Goal: Transaction & Acquisition: Subscribe to service/newsletter

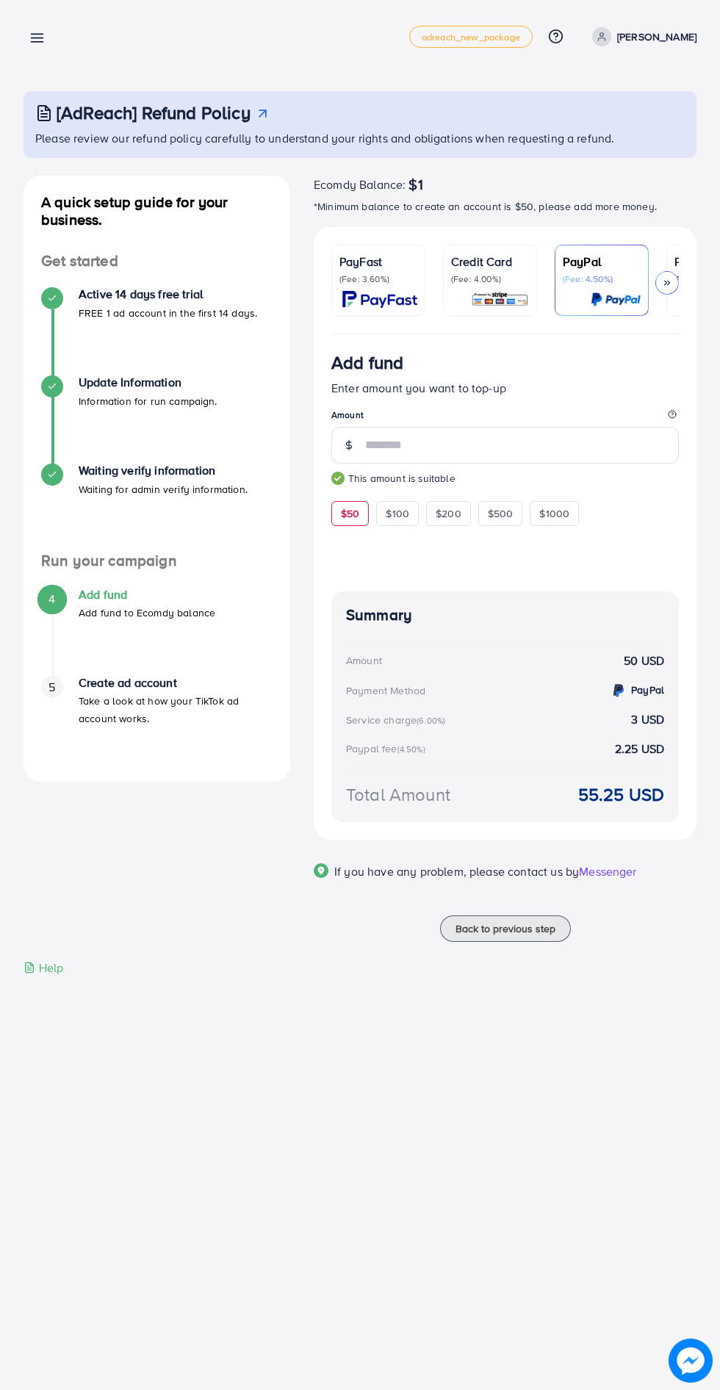
click at [361, 287] on div "PayFast (Fee: 3.60%)" at bounding box center [379, 280] width 78 height 55
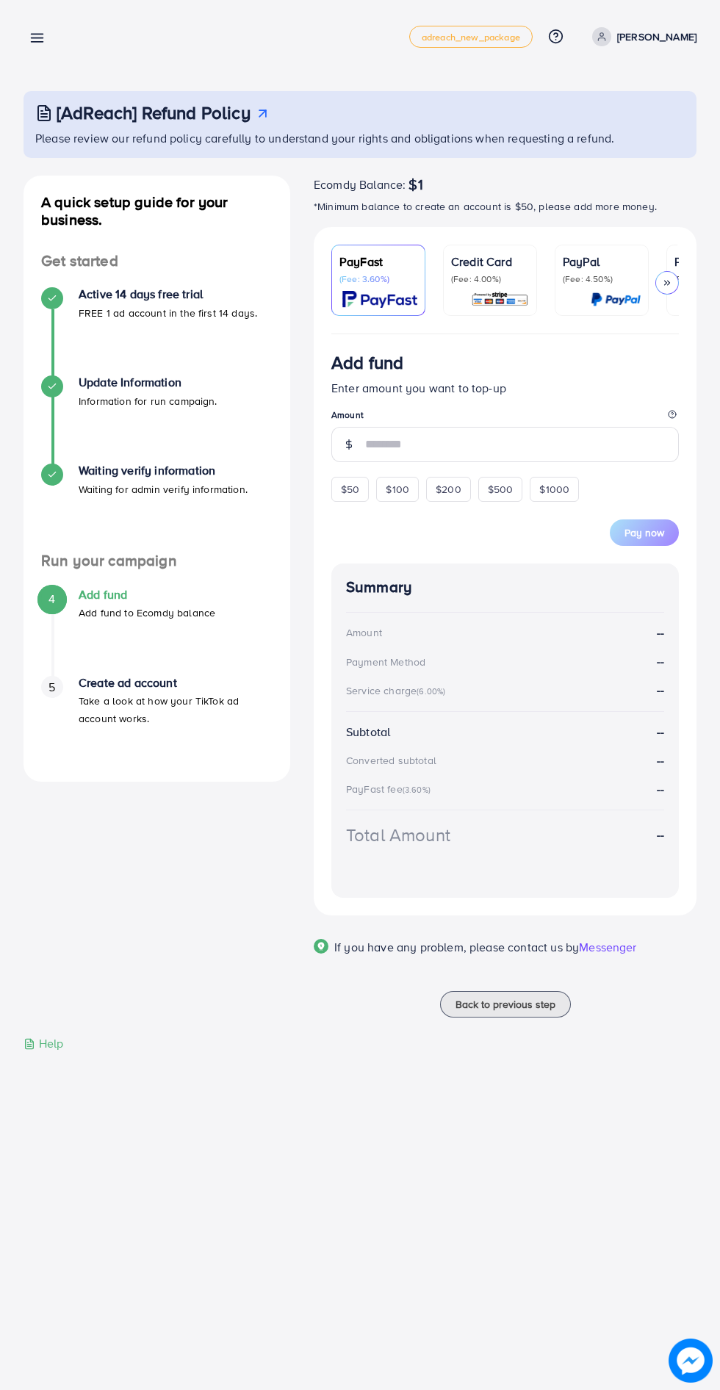
click at [678, 523] on div "Pay now" at bounding box center [505, 524] width 348 height 44
click at [348, 492] on span "$50" at bounding box center [350, 489] width 18 height 15
type input "**"
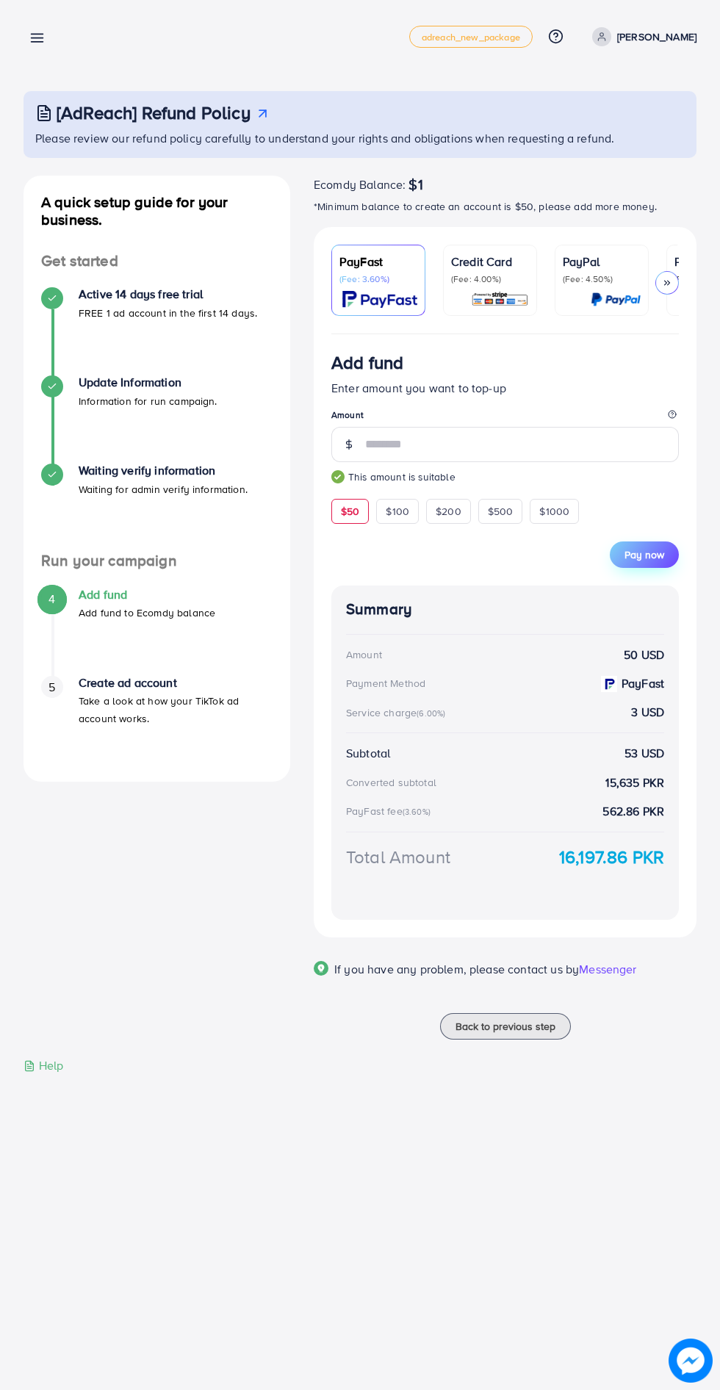
click at [650, 550] on span "Pay now" at bounding box center [645, 555] width 40 height 15
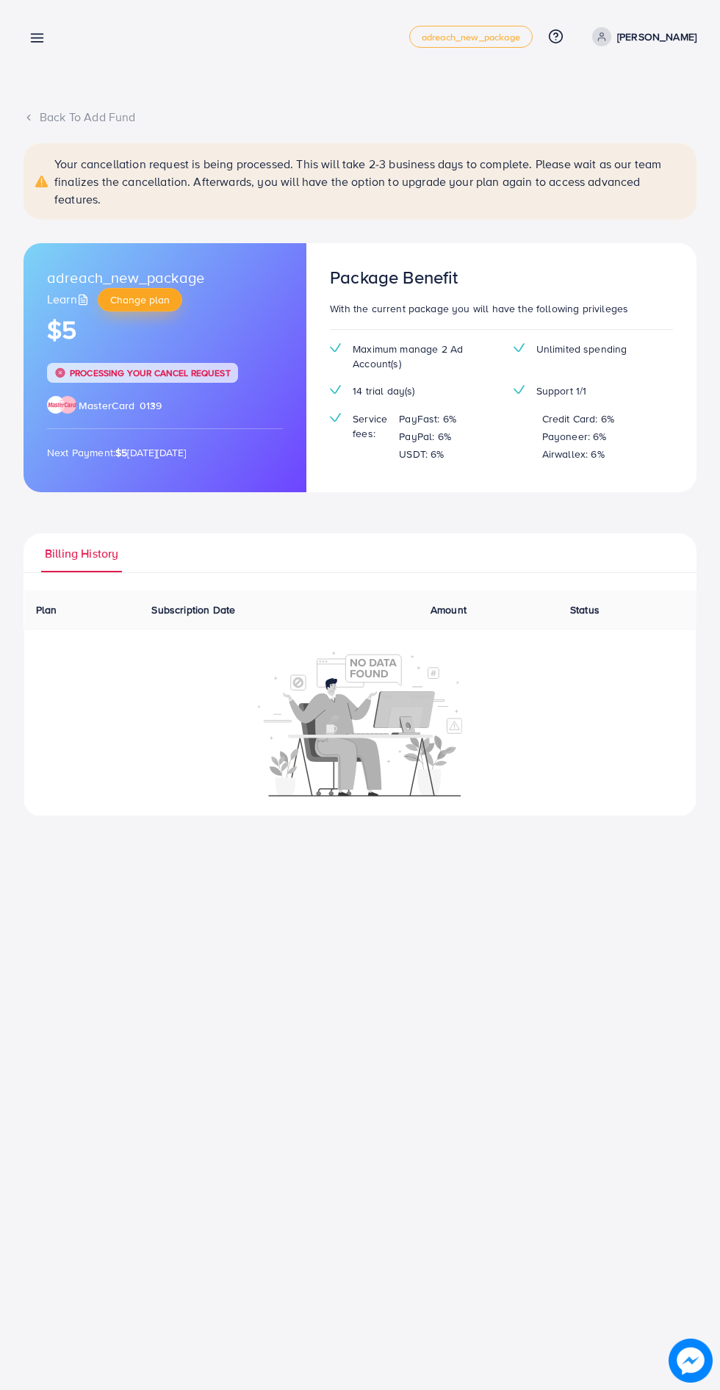
click at [135, 305] on span "Change plan" at bounding box center [140, 299] width 60 height 15
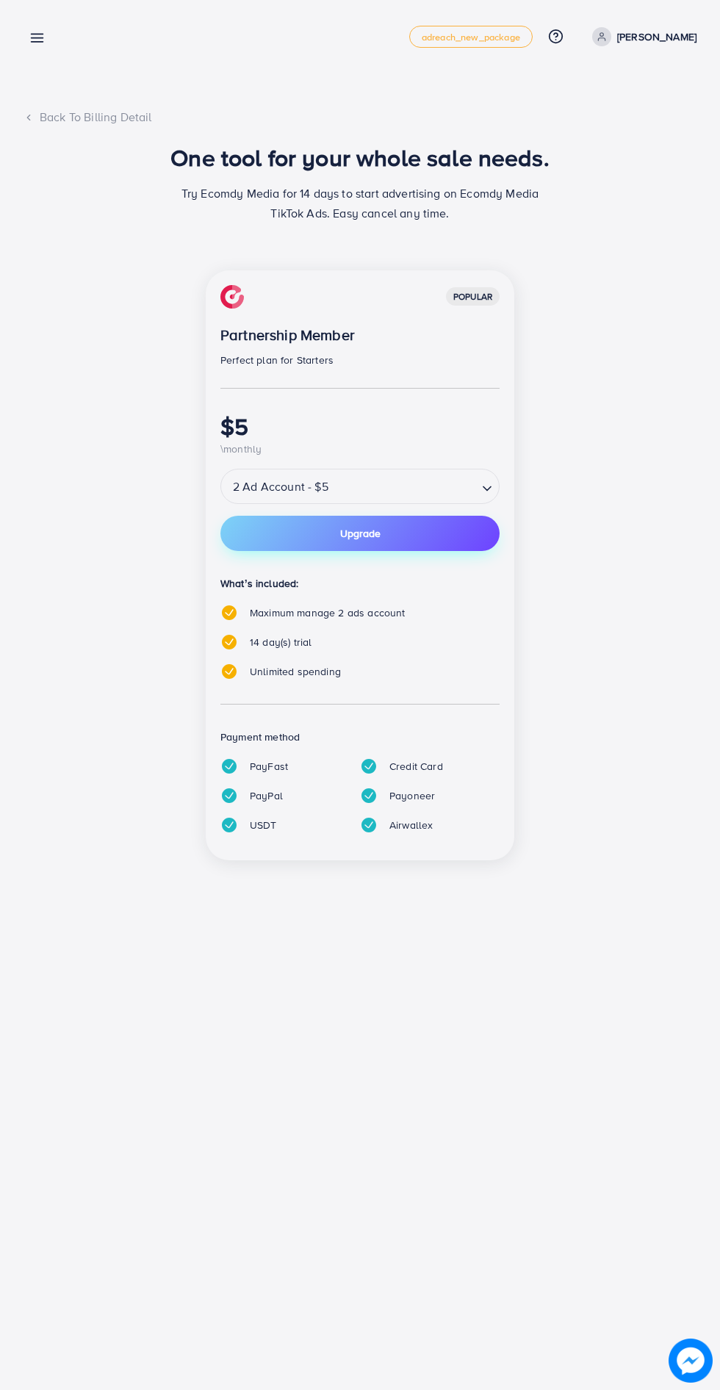
click at [284, 543] on button "Upgrade" at bounding box center [359, 533] width 279 height 35
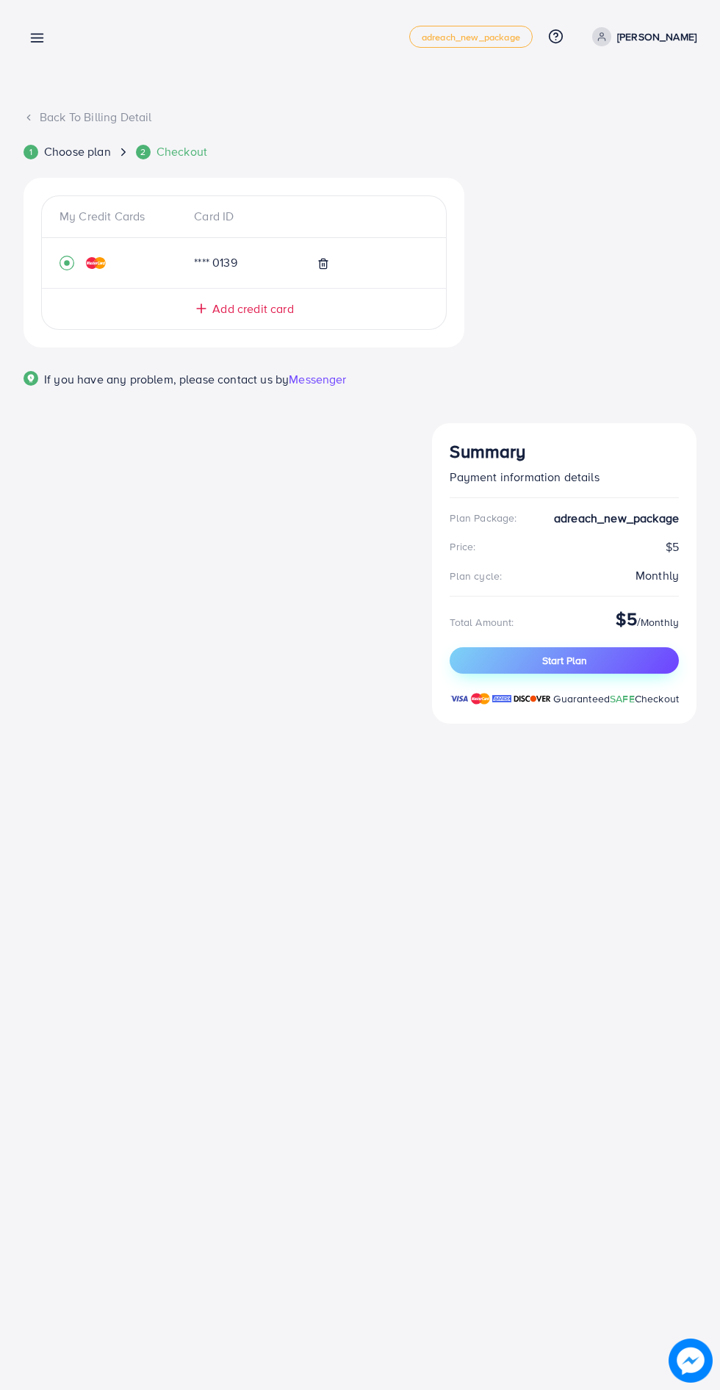
click at [652, 647] on button "Start Plan" at bounding box center [564, 660] width 229 height 26
